Goal: Task Accomplishment & Management: Use online tool/utility

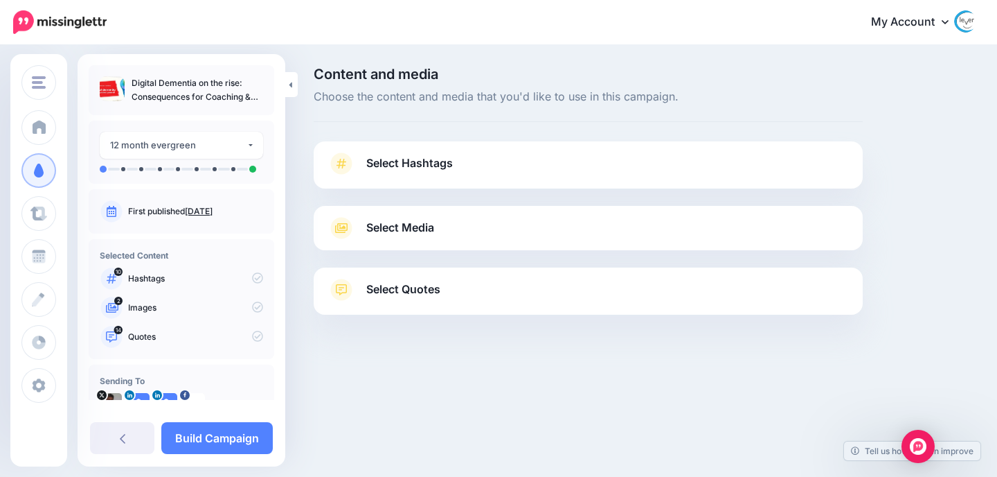
click at [415, 168] on span "Select Hashtags" at bounding box center [409, 163] width 87 height 19
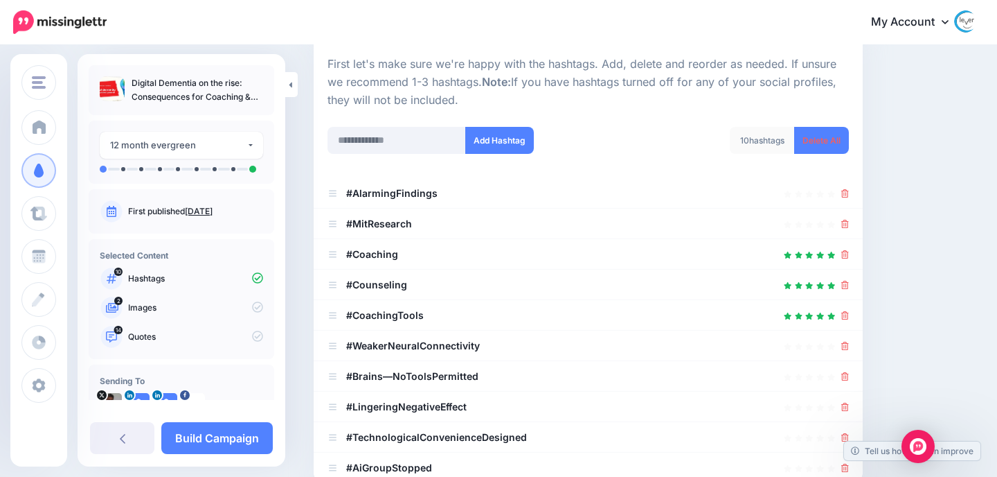
scroll to position [202, 0]
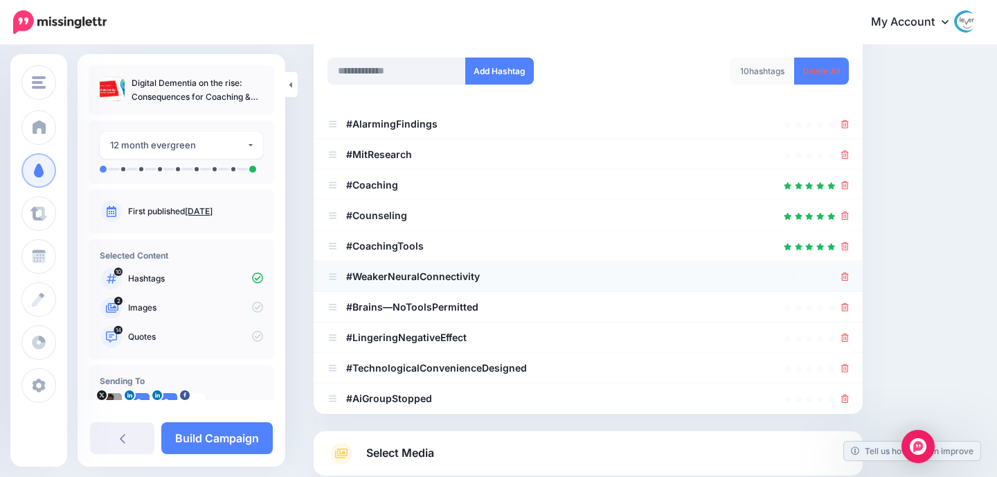
click at [846, 275] on icon at bounding box center [846, 276] width 8 height 8
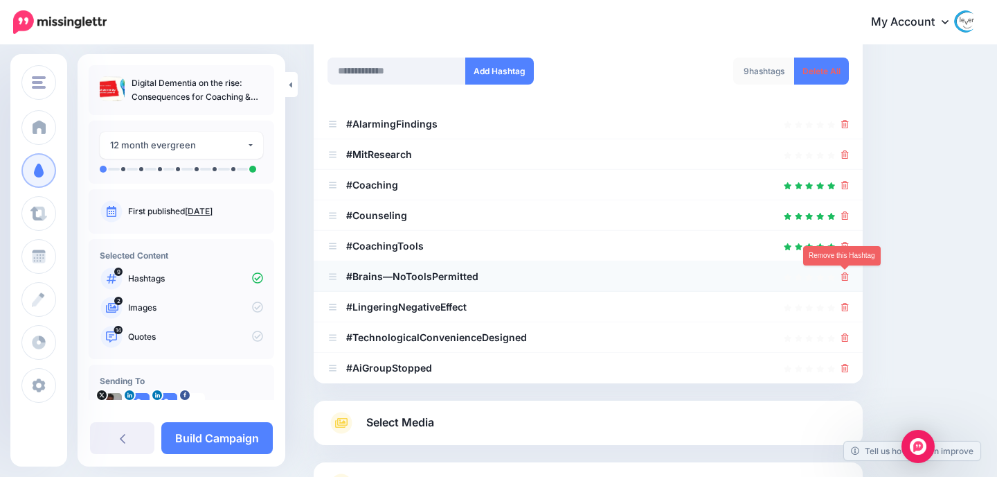
click at [845, 279] on icon at bounding box center [846, 276] width 8 height 8
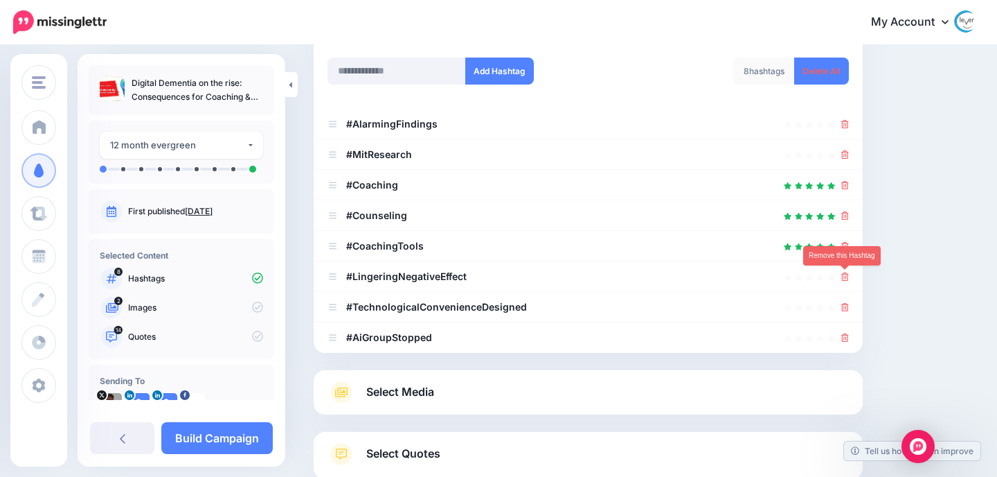
click at [845, 279] on icon at bounding box center [846, 276] width 8 height 8
click at [845, 303] on icon at bounding box center [846, 307] width 8 height 8
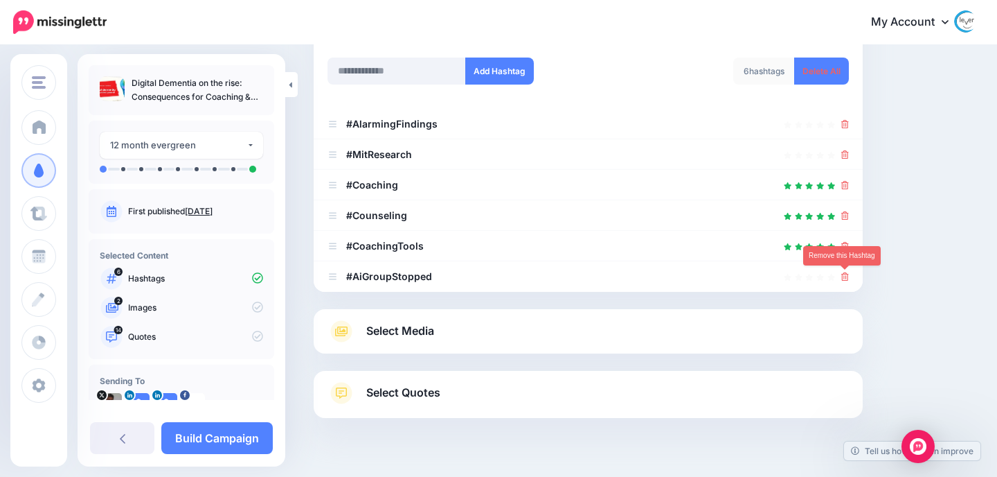
click at [845, 279] on icon at bounding box center [846, 276] width 8 height 8
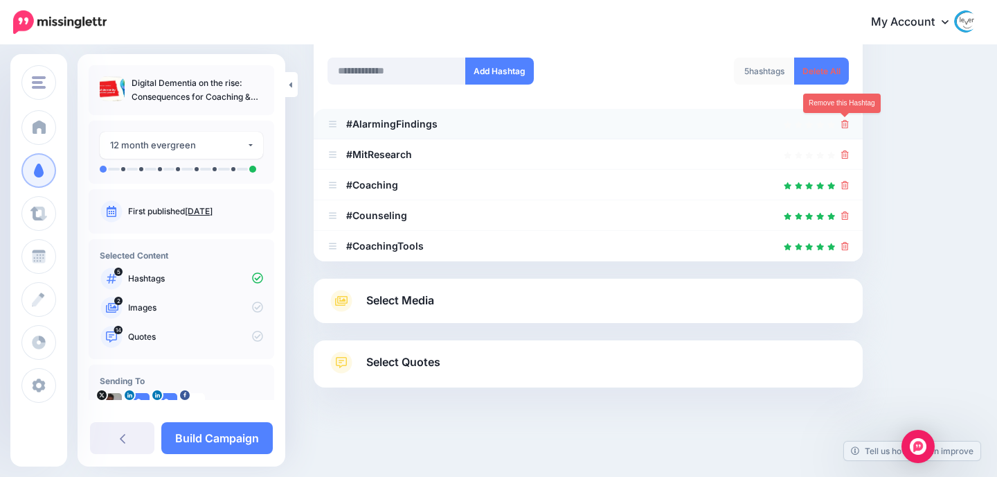
click at [844, 123] on icon at bounding box center [846, 124] width 8 height 8
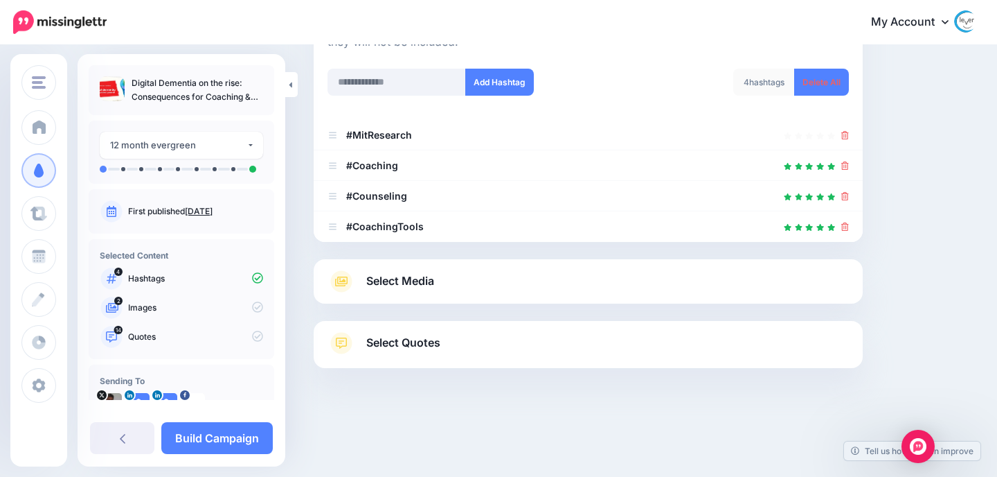
click at [844, 123] on li "#MitResearch" at bounding box center [588, 135] width 549 height 30
click at [844, 131] on icon at bounding box center [846, 135] width 8 height 8
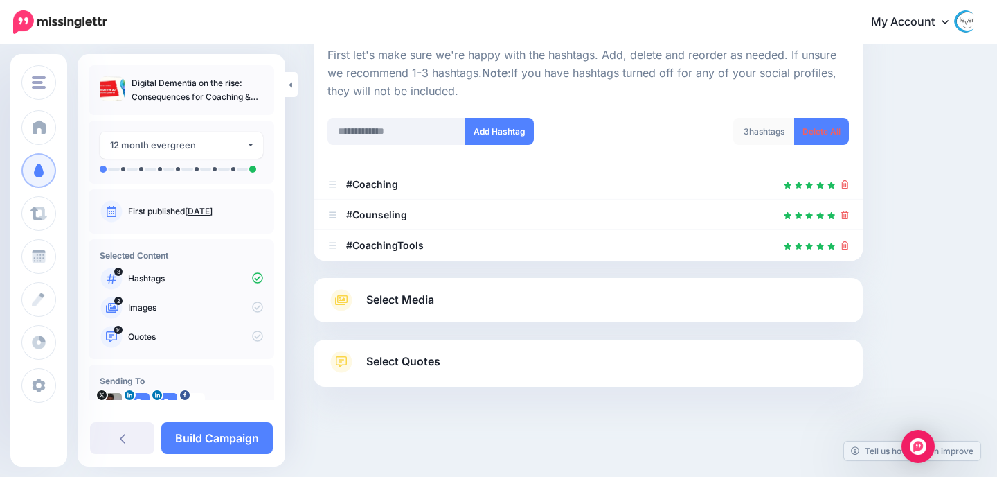
scroll to position [141, 0]
click at [449, 300] on link "Select Media" at bounding box center [589, 301] width 522 height 22
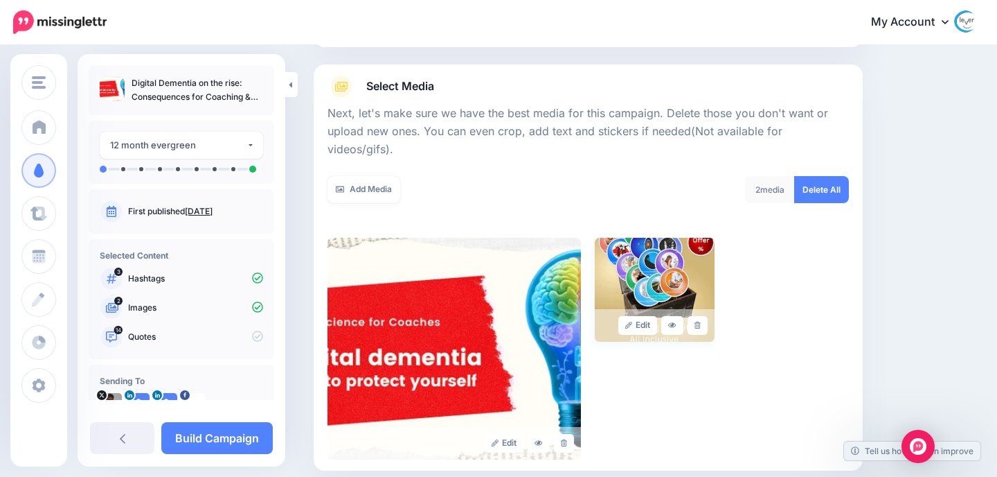
scroll to position [185, 0]
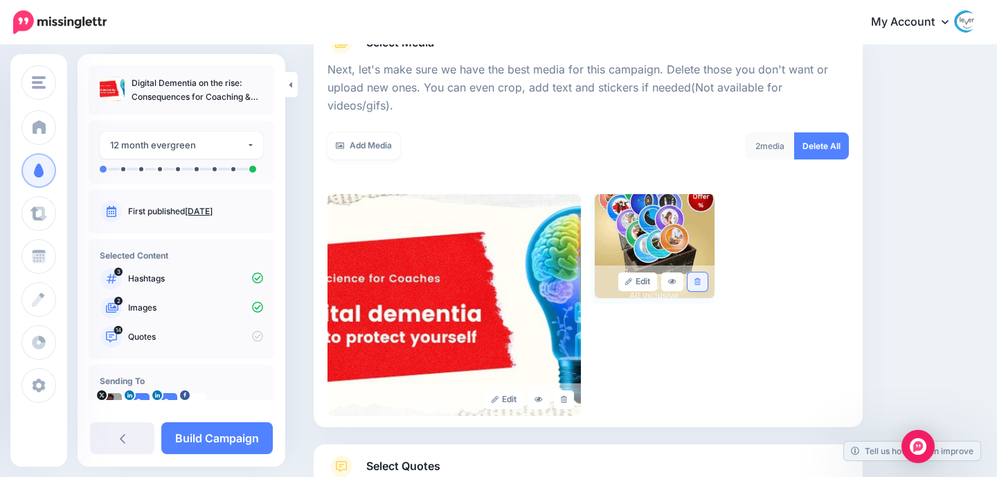
click at [701, 272] on link at bounding box center [698, 281] width 20 height 19
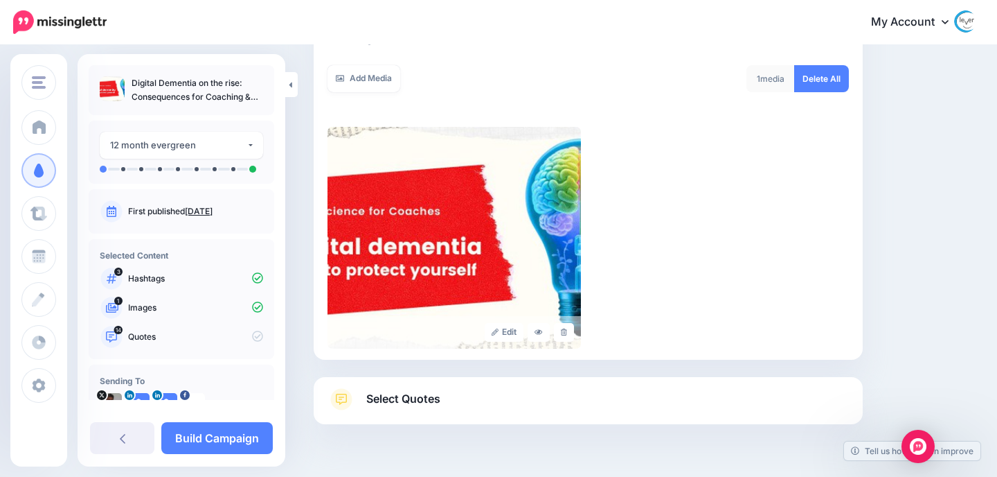
scroll to position [272, 0]
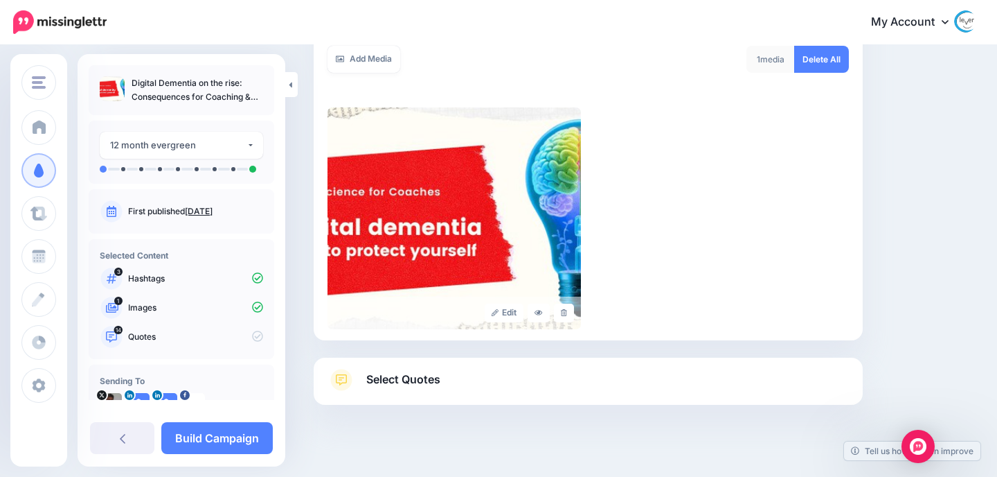
click at [516, 368] on link "Select Quotes" at bounding box center [589, 386] width 522 height 36
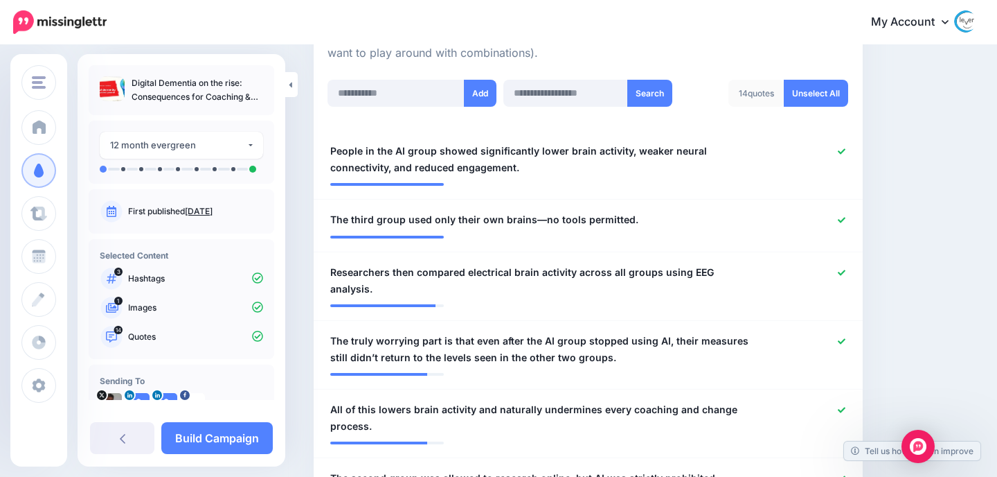
scroll to position [363, 0]
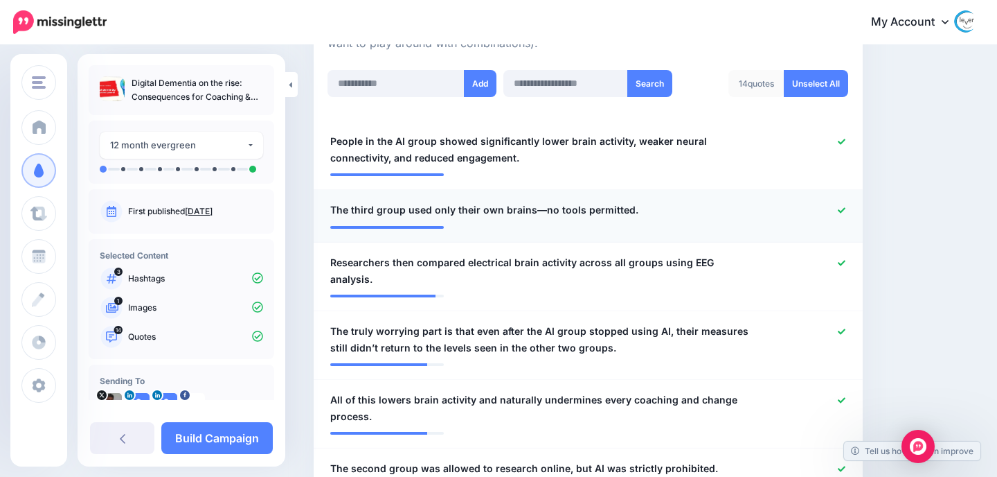
click at [843, 211] on icon at bounding box center [842, 210] width 8 height 8
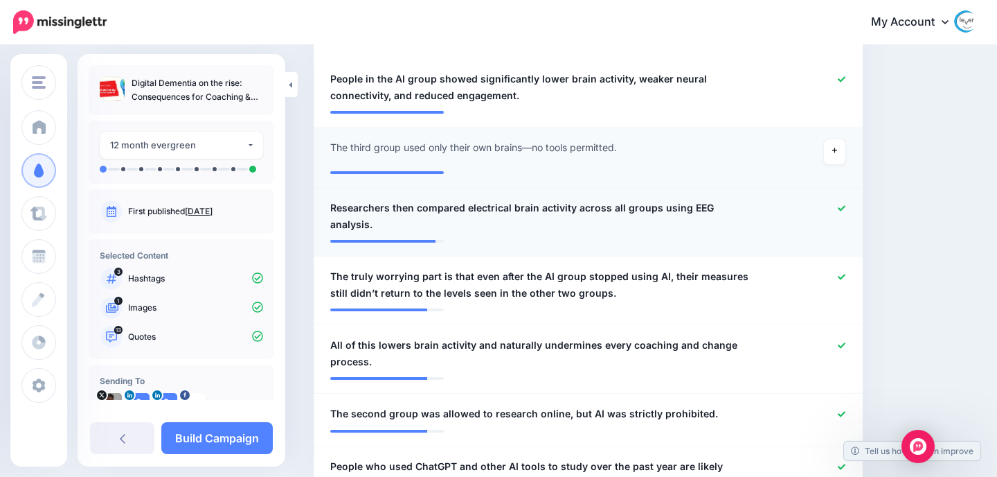
scroll to position [429, 0]
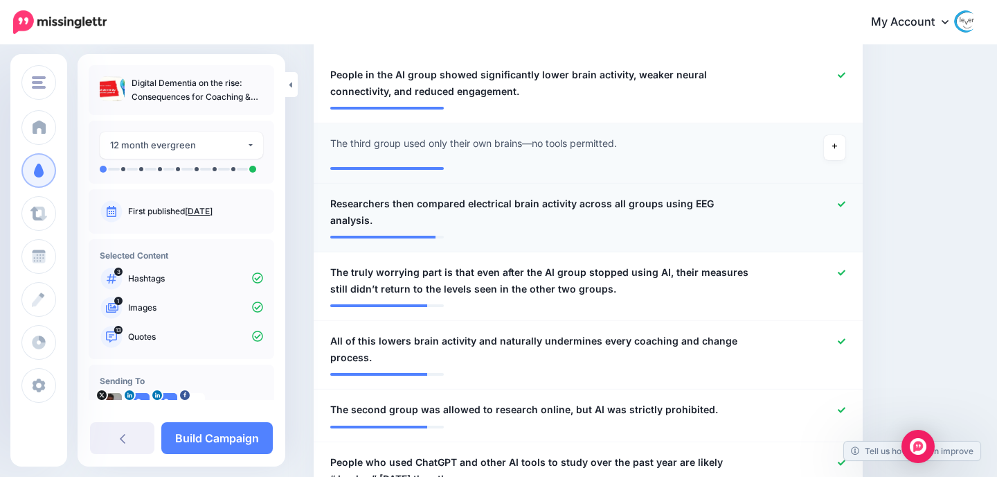
click at [843, 200] on icon at bounding box center [842, 204] width 8 height 8
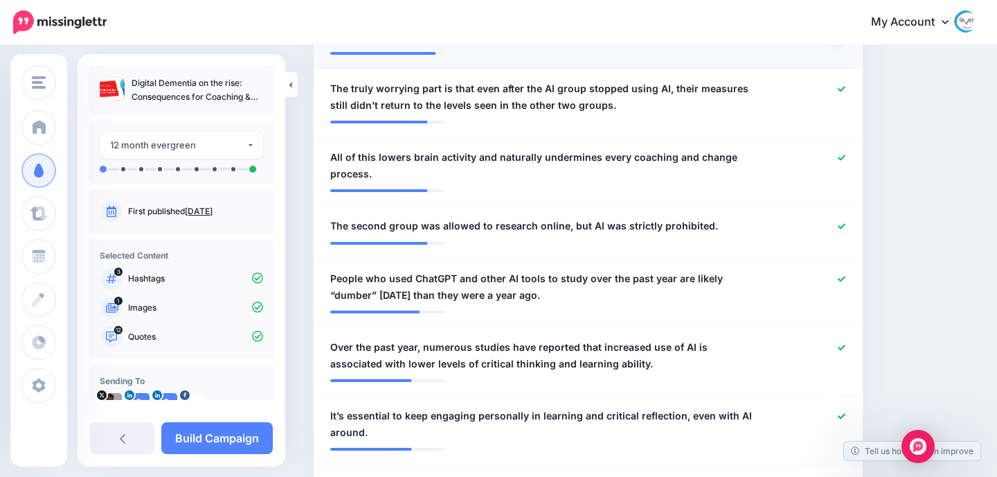
scroll to position [623, 0]
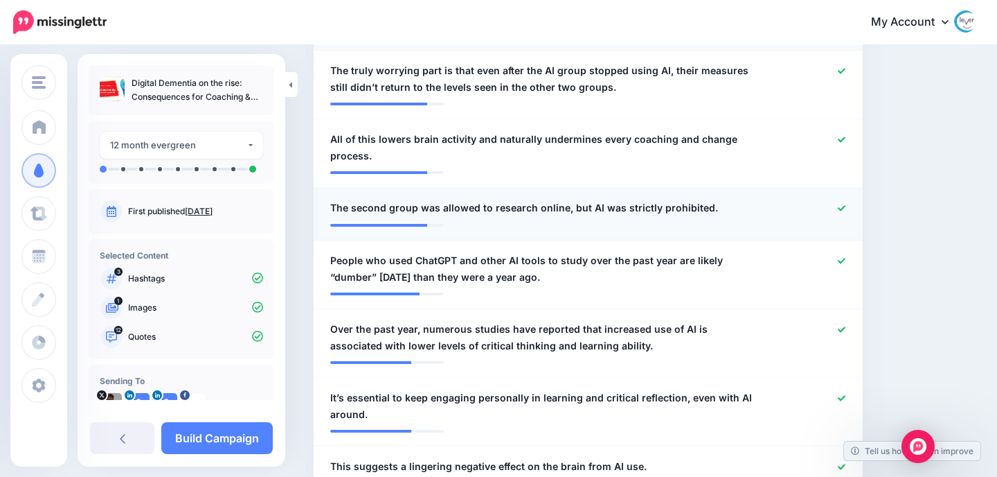
click at [845, 208] on icon at bounding box center [842, 208] width 8 height 8
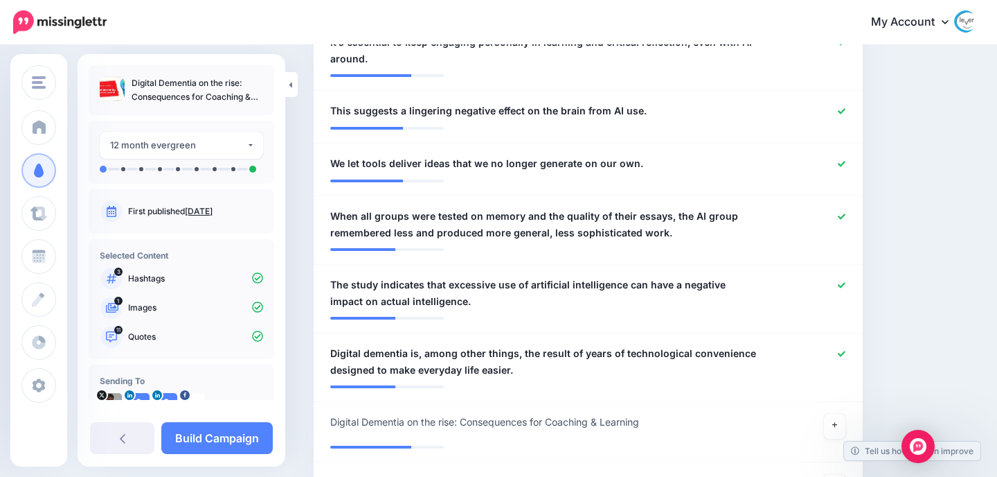
scroll to position [989, 0]
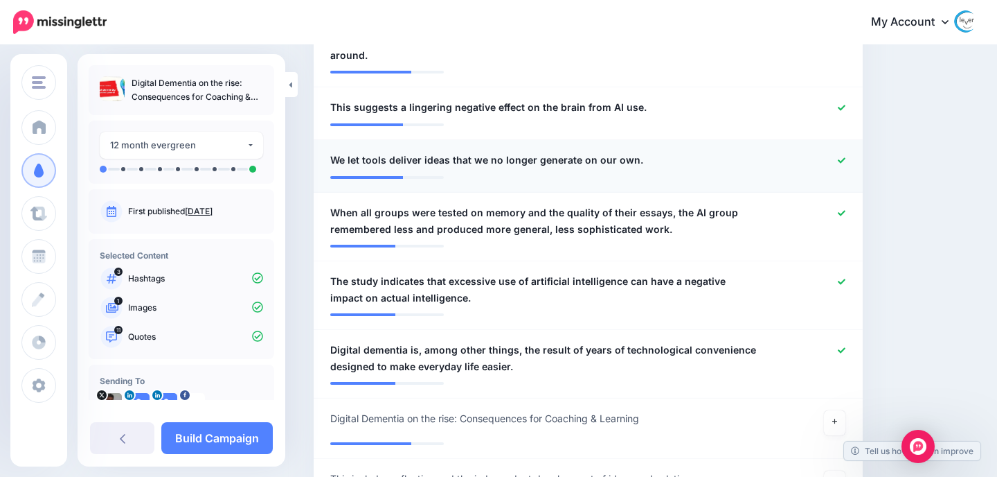
click at [842, 159] on icon at bounding box center [842, 161] width 8 height 8
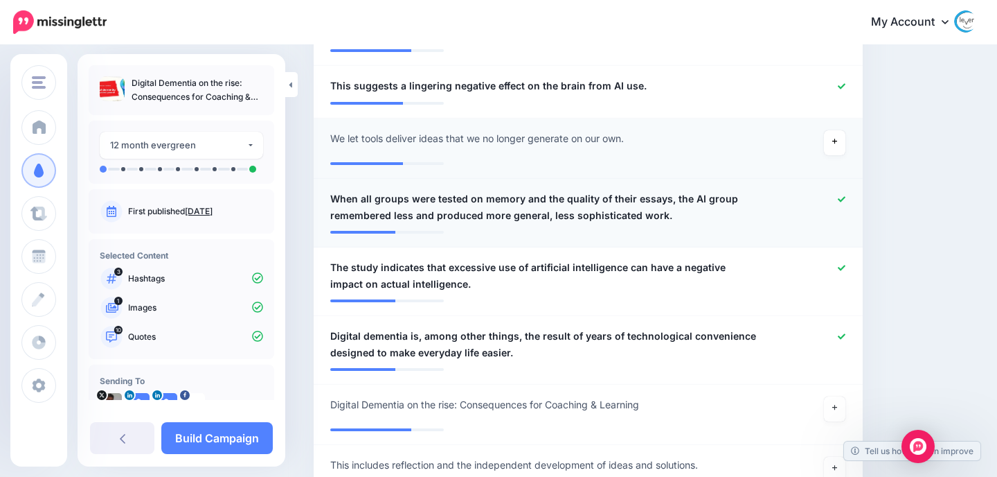
scroll to position [1012, 0]
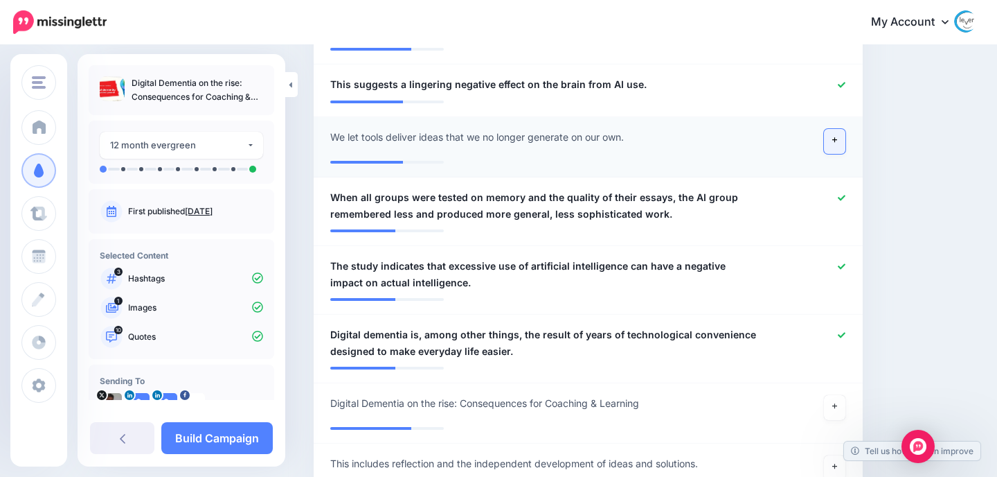
click at [839, 143] on link at bounding box center [835, 141] width 22 height 25
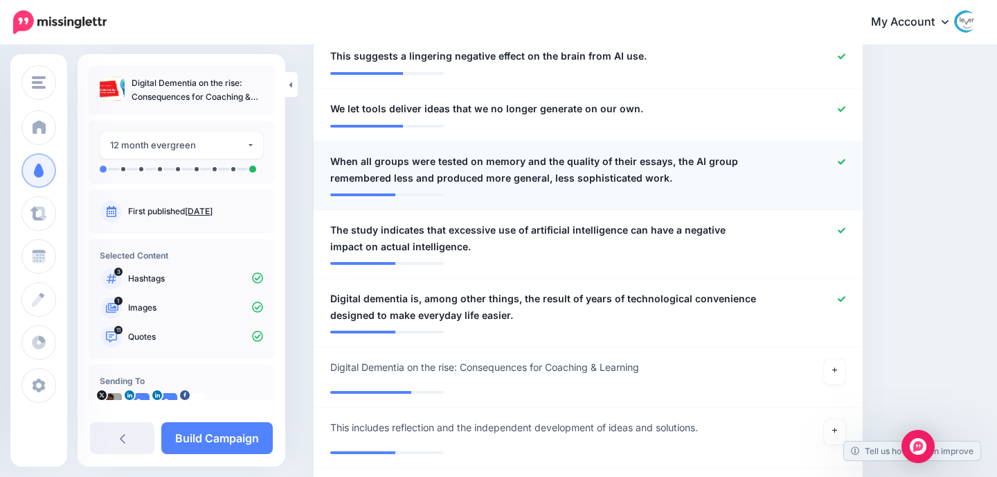
scroll to position [1042, 0]
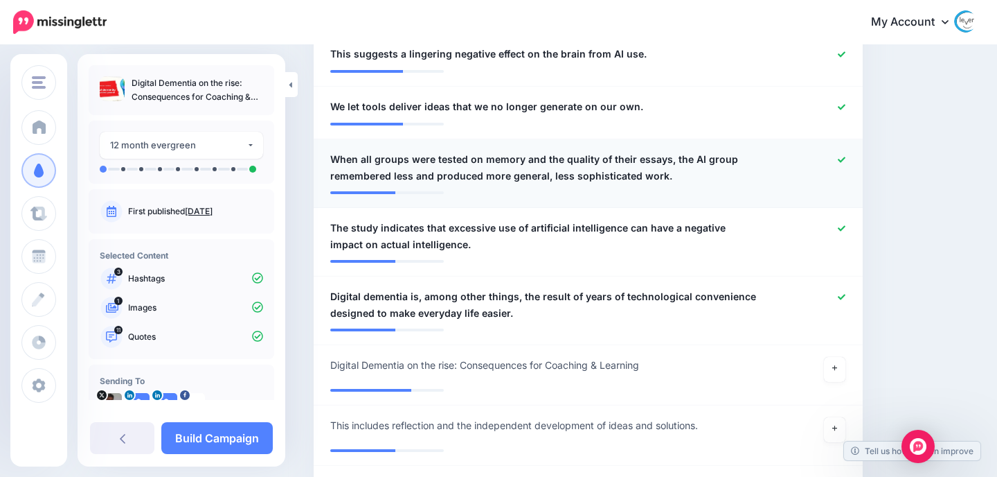
click at [836, 158] on div at bounding box center [811, 167] width 89 height 33
click at [843, 159] on icon at bounding box center [842, 160] width 8 height 6
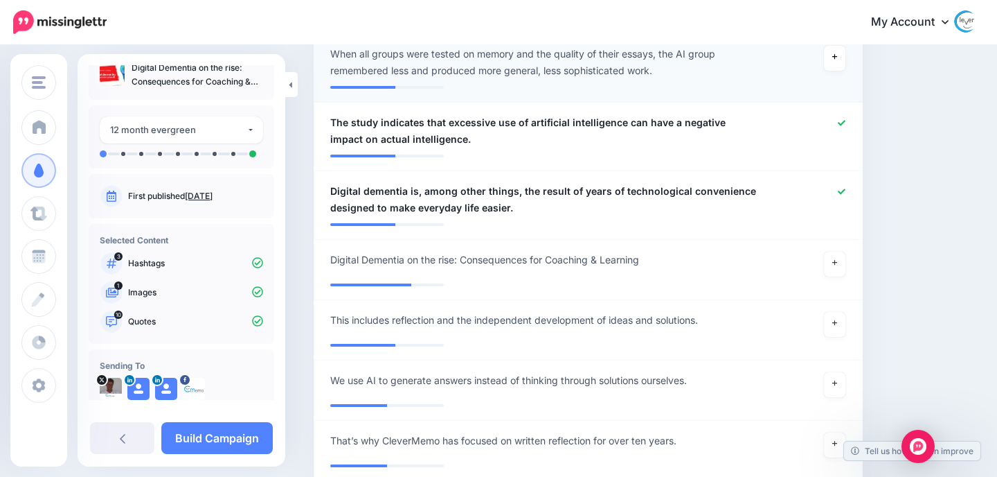
scroll to position [39, 0]
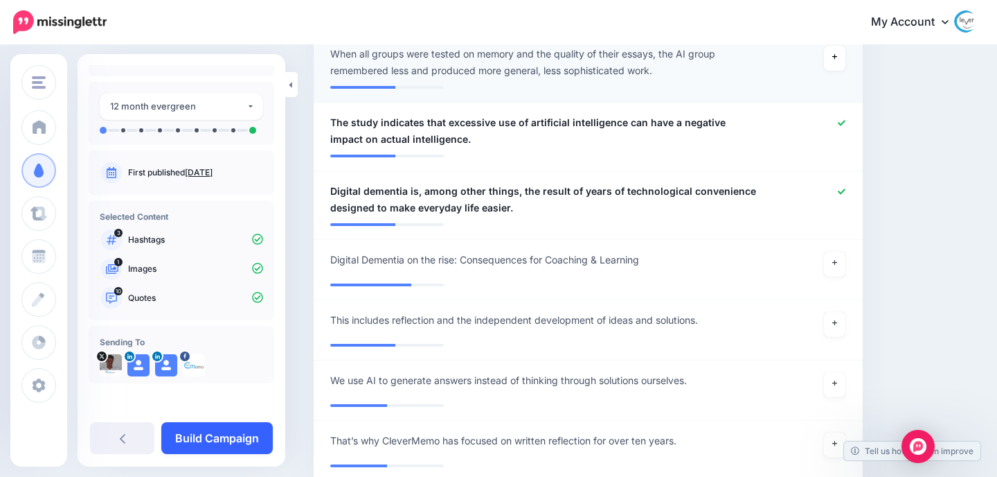
click at [213, 436] on link "Build Campaign" at bounding box center [217, 438] width 112 height 32
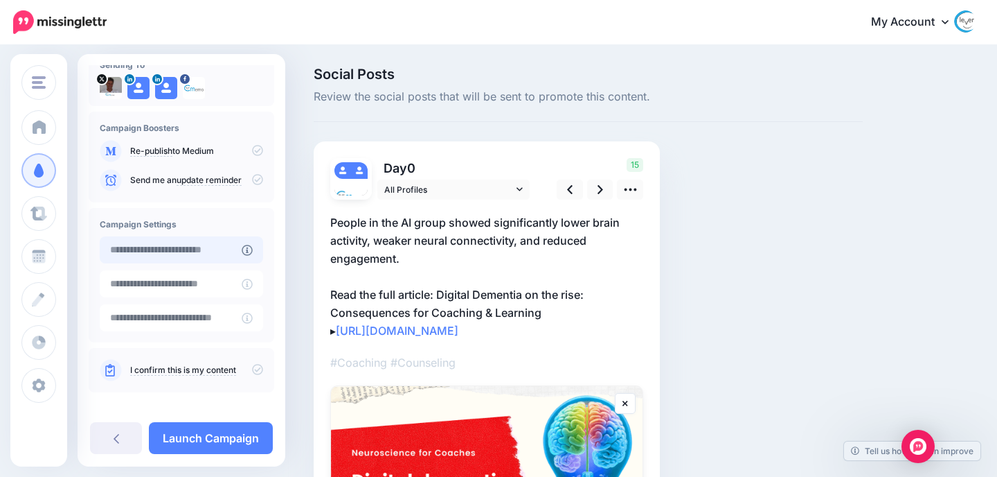
scroll to position [116, 0]
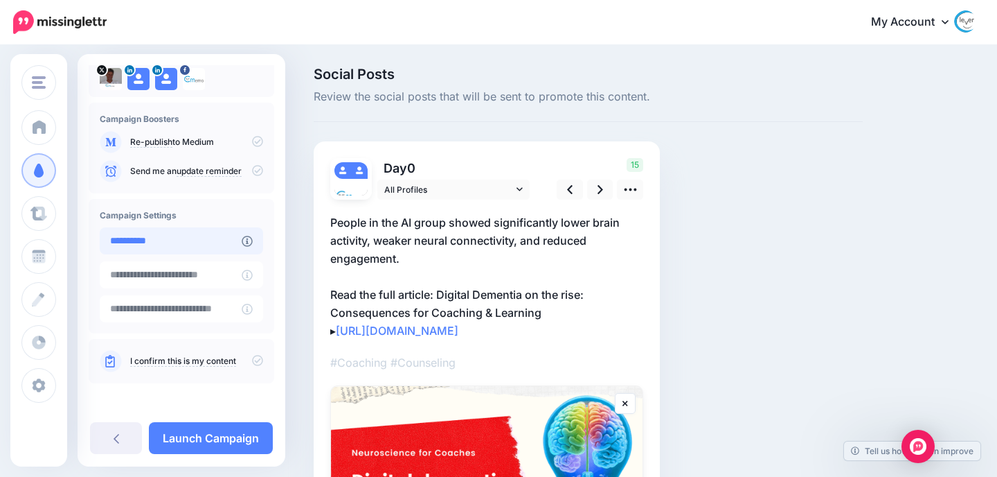
click at [175, 235] on input "**********" at bounding box center [171, 240] width 142 height 27
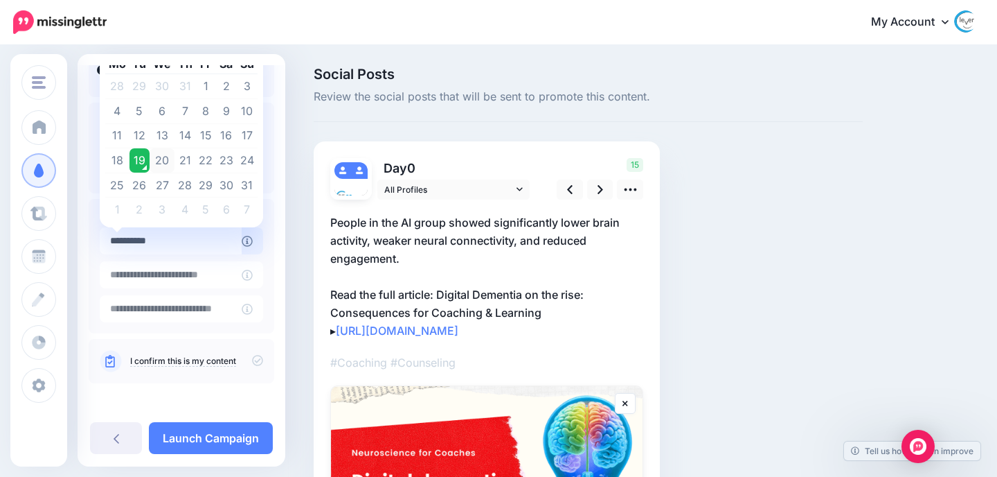
click at [159, 155] on td "20" at bounding box center [162, 160] width 25 height 25
type input "**********"
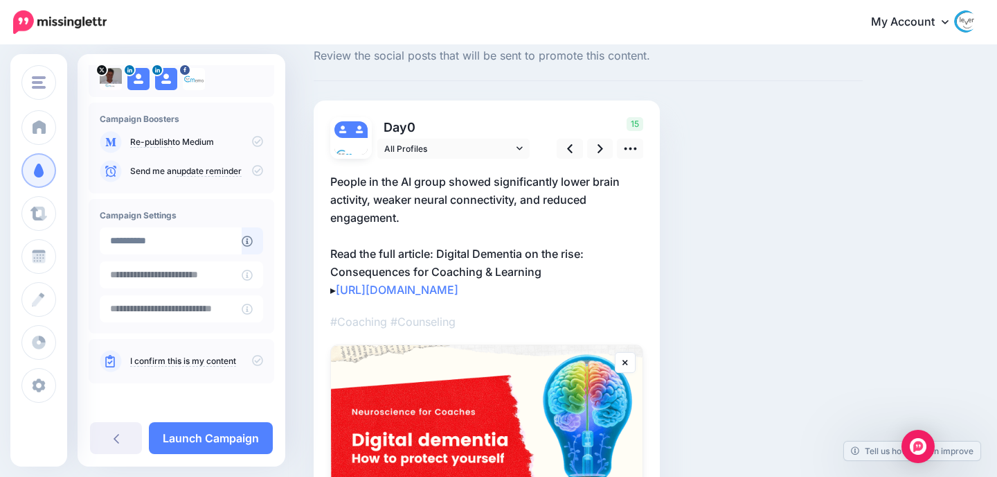
scroll to position [82, 0]
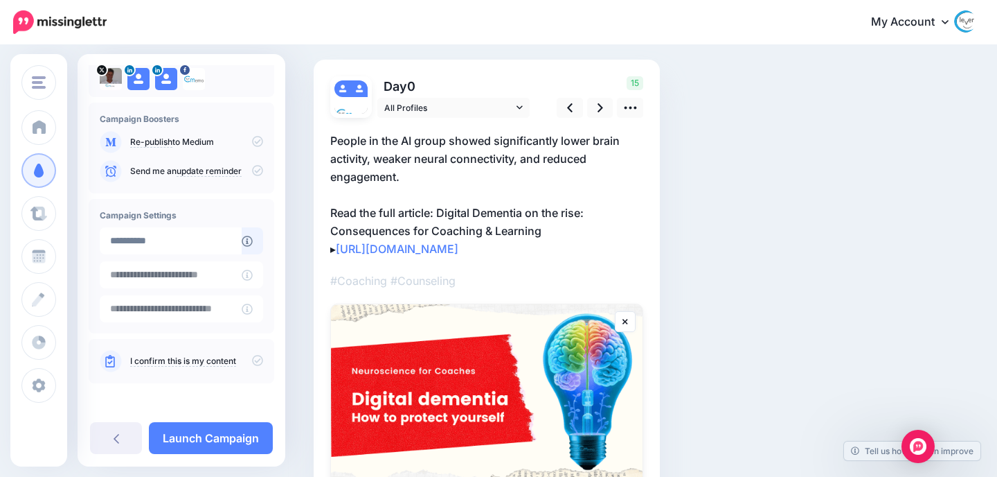
click at [161, 359] on link "I confirm this is my content" at bounding box center [183, 360] width 106 height 11
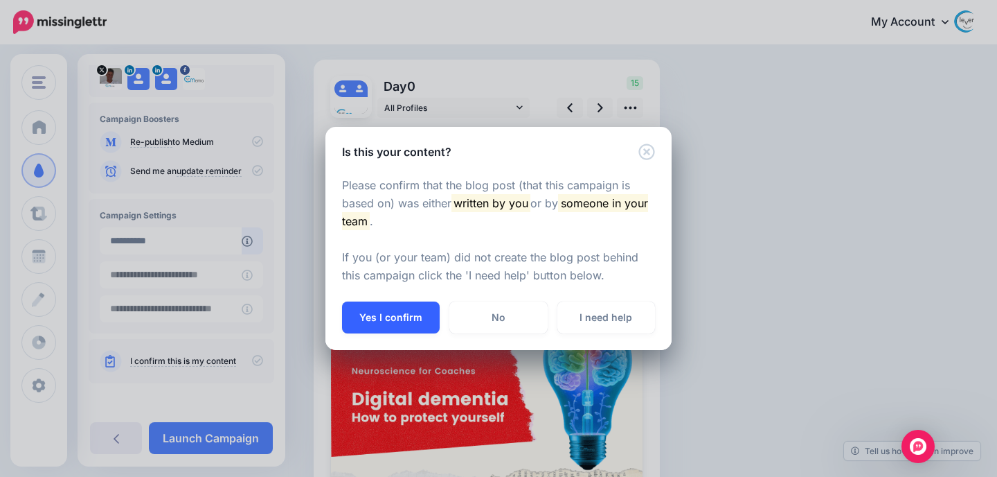
click at [373, 324] on button "Yes I confirm" at bounding box center [391, 317] width 98 height 32
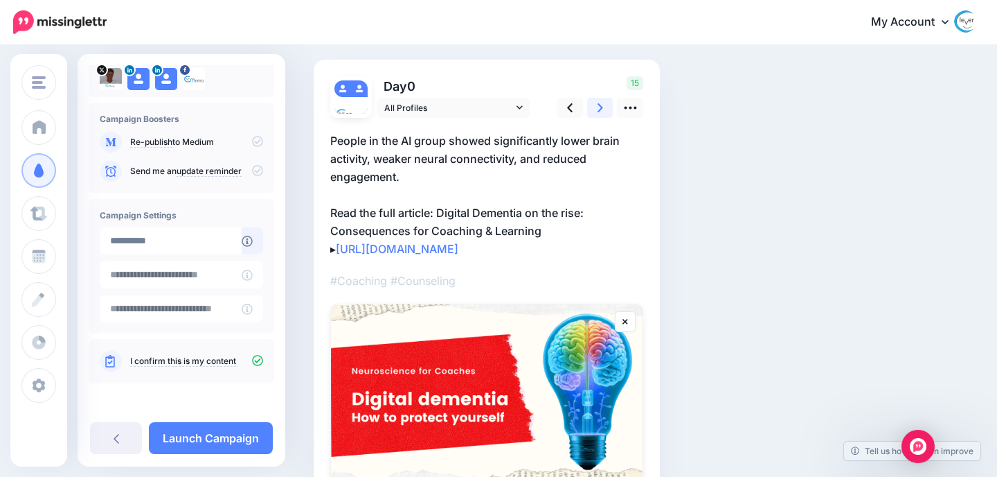
click at [594, 113] on link at bounding box center [600, 108] width 26 height 20
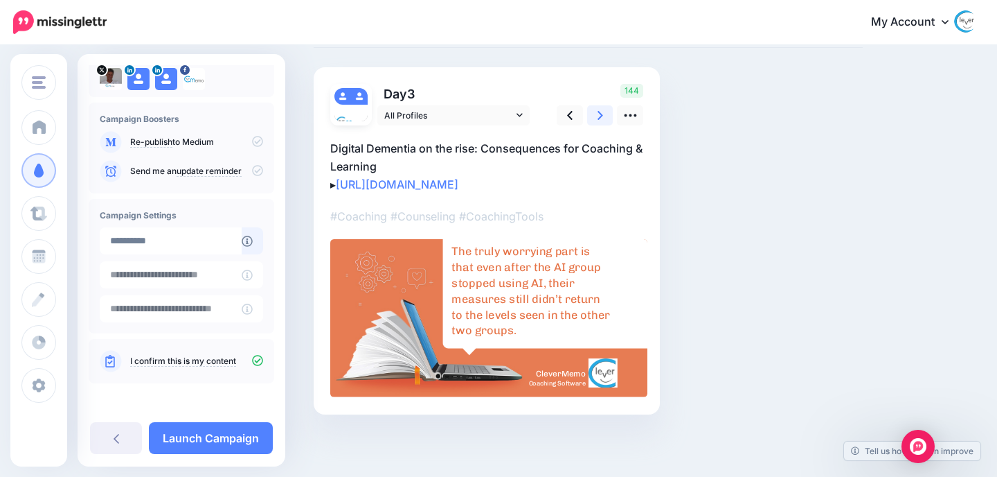
click at [594, 113] on link at bounding box center [600, 115] width 26 height 20
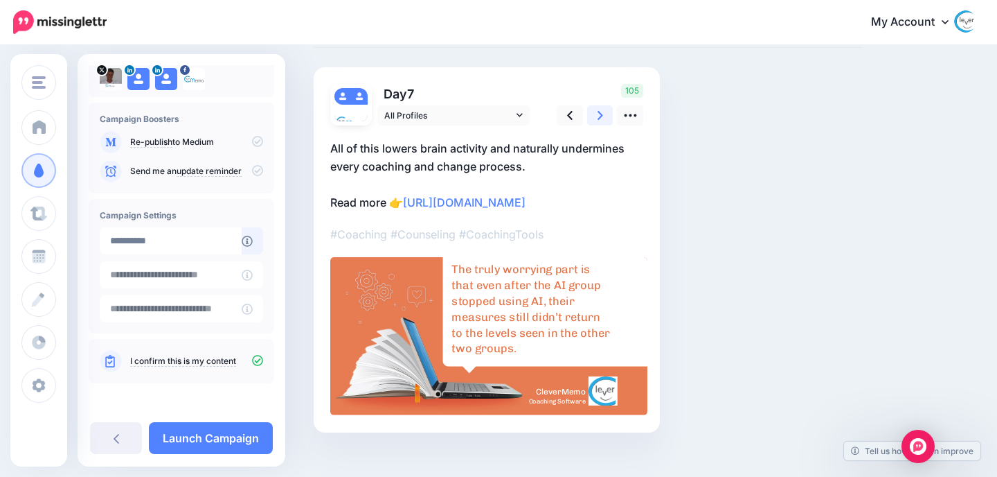
scroll to position [82, 0]
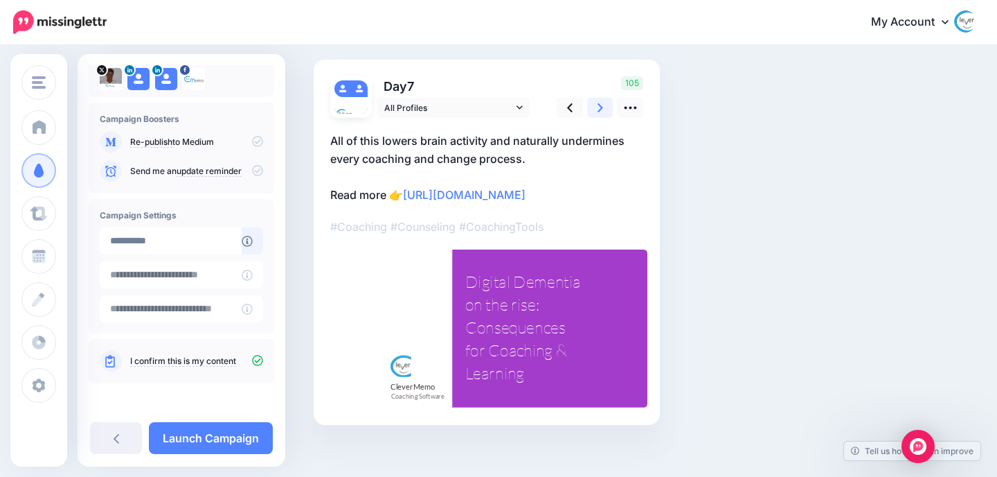
click at [594, 113] on link at bounding box center [600, 108] width 26 height 20
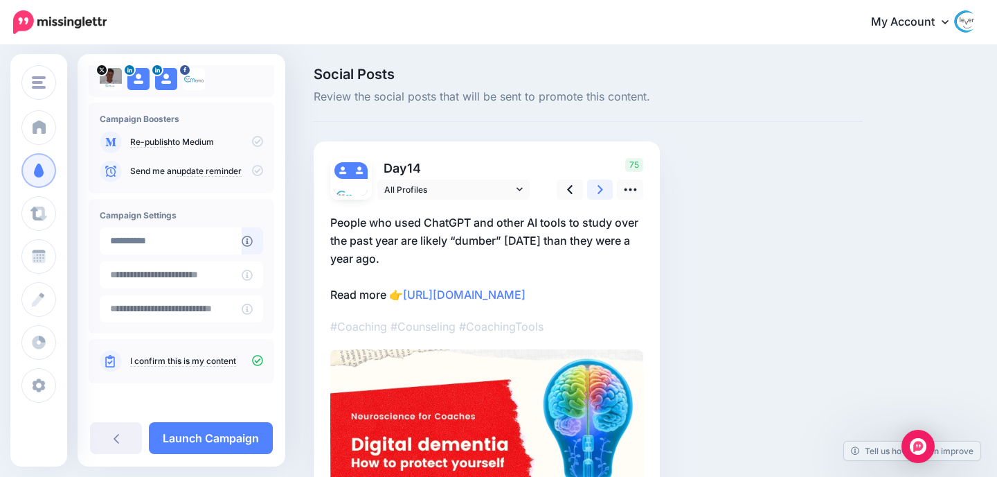
click at [594, 113] on div "Social Posts Review the social posts that will be sent to promote this content." at bounding box center [588, 94] width 549 height 55
click at [598, 183] on icon at bounding box center [601, 189] width 6 height 15
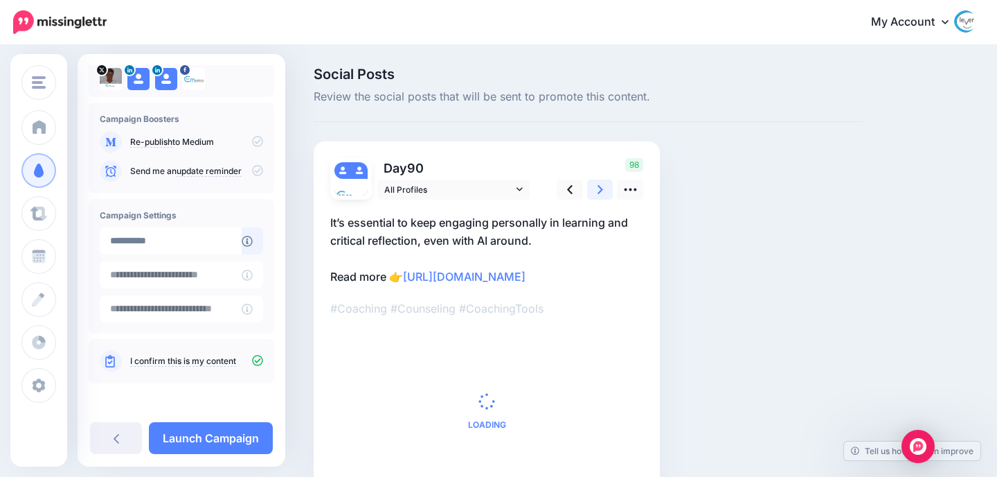
click at [598, 183] on icon at bounding box center [601, 189] width 6 height 15
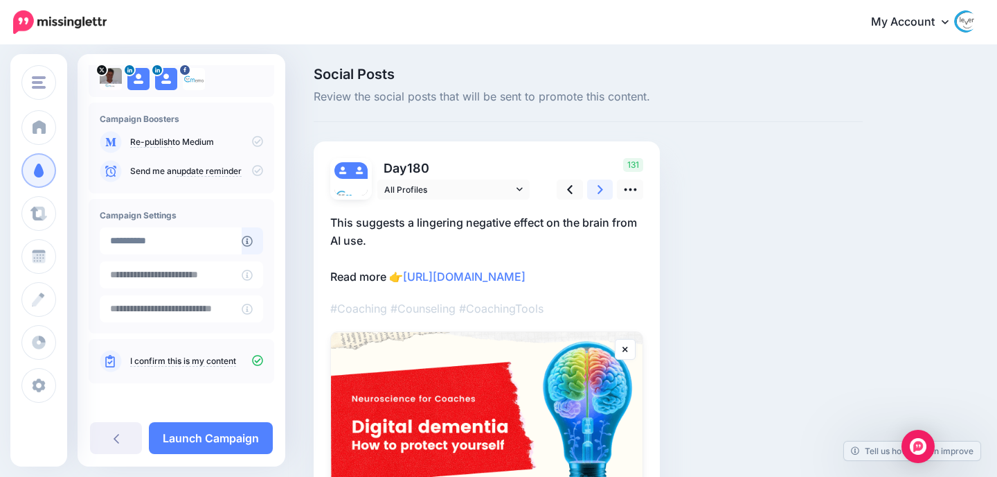
click at [598, 183] on icon at bounding box center [601, 189] width 6 height 15
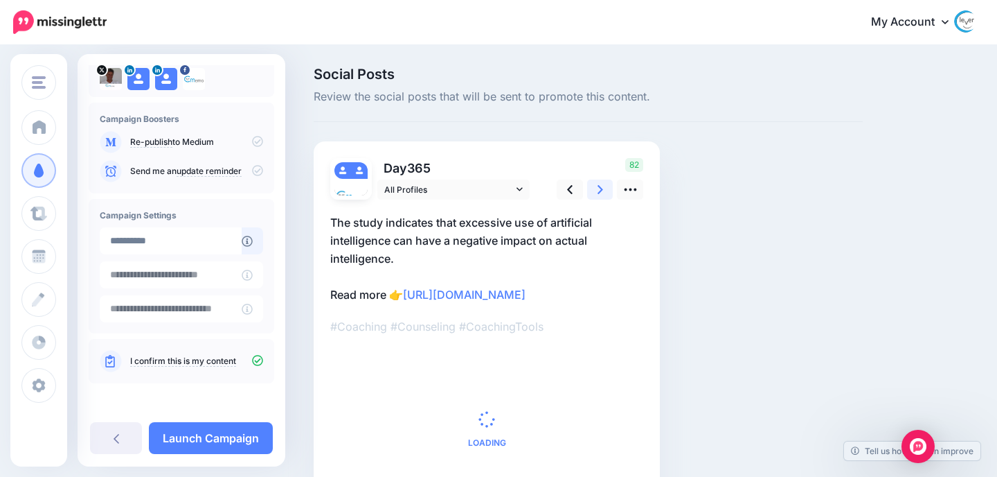
click at [598, 183] on icon at bounding box center [601, 189] width 6 height 15
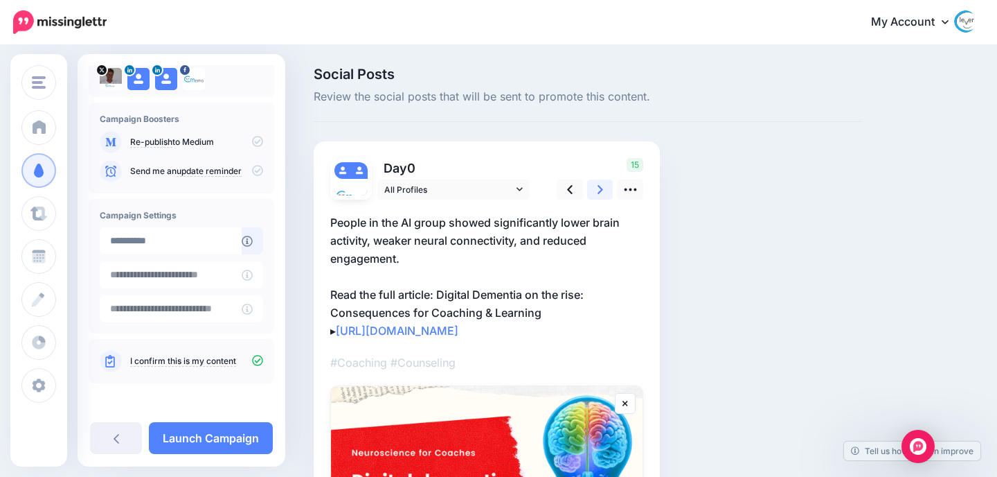
click at [598, 183] on icon at bounding box center [601, 189] width 6 height 15
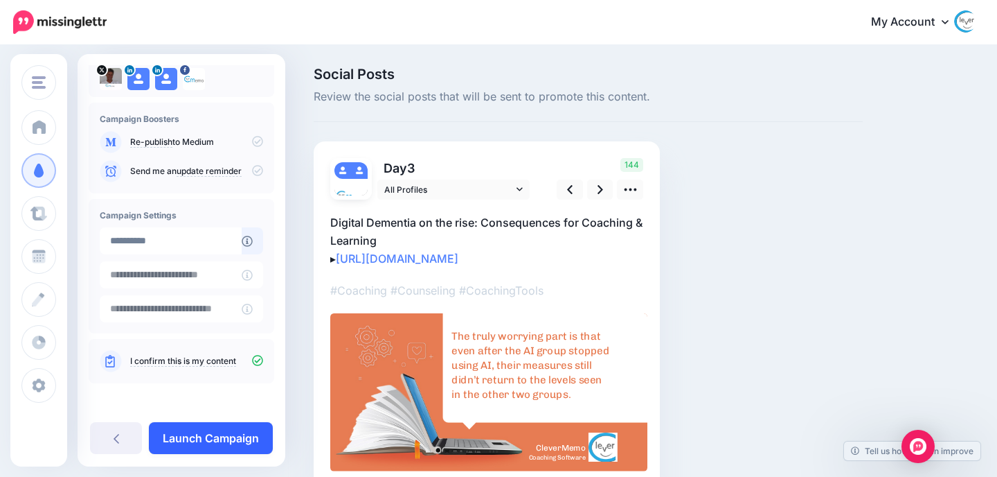
click at [213, 440] on link "Launch Campaign" at bounding box center [211, 438] width 124 height 32
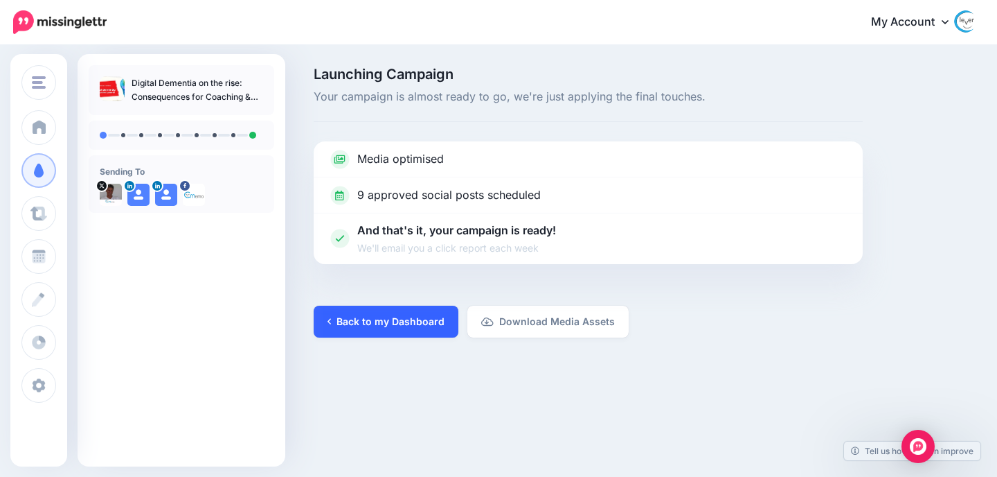
click at [405, 330] on link "Back to my Dashboard" at bounding box center [386, 321] width 145 height 32
